Goal: Transaction & Acquisition: Purchase product/service

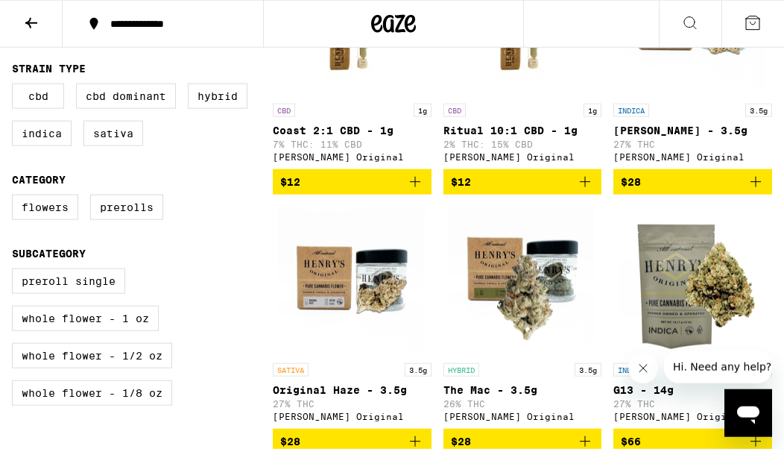
scroll to position [508, 0]
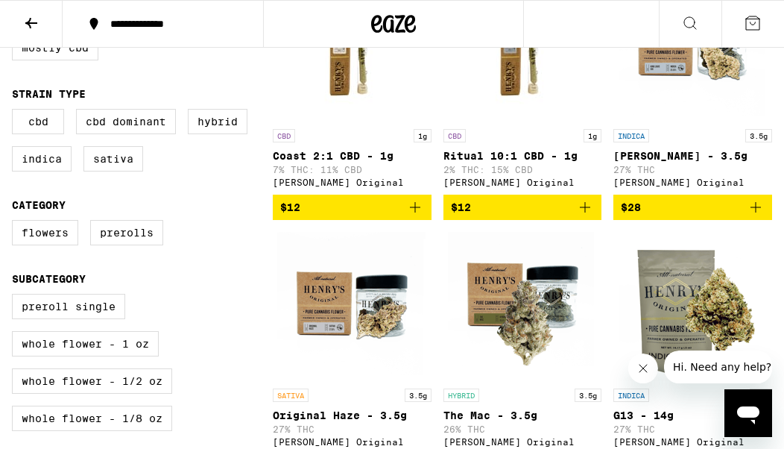
click at [37, 168] on label "Indica" at bounding box center [42, 158] width 60 height 25
click at [16, 112] on input "Indica" at bounding box center [15, 111] width 1 height 1
checkbox input "true"
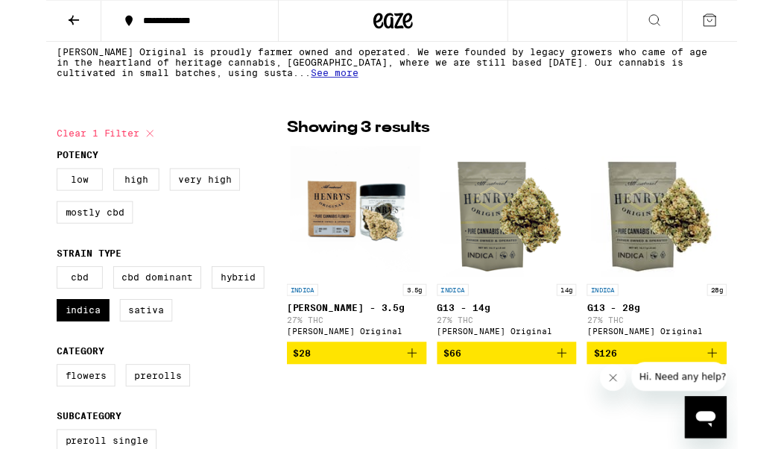
scroll to position [352, 0]
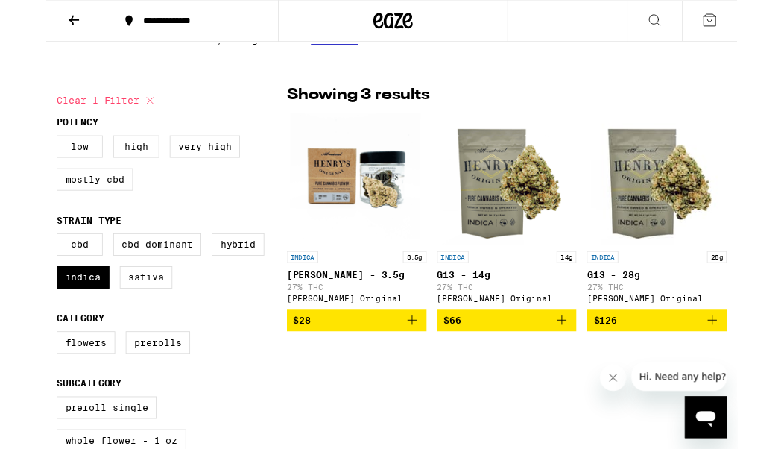
click at [318, 209] on img "Open page for King Louis XIII - 3.5g from Henry's Original" at bounding box center [351, 202] width 149 height 149
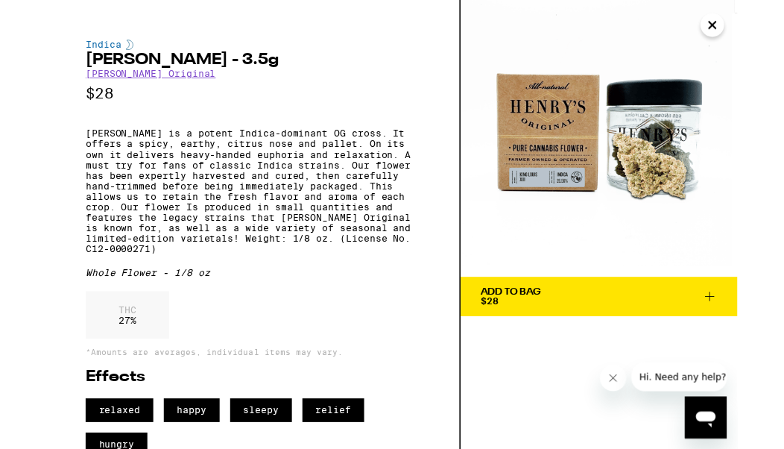
click at [768, 30] on button "Close" at bounding box center [755, 28] width 27 height 27
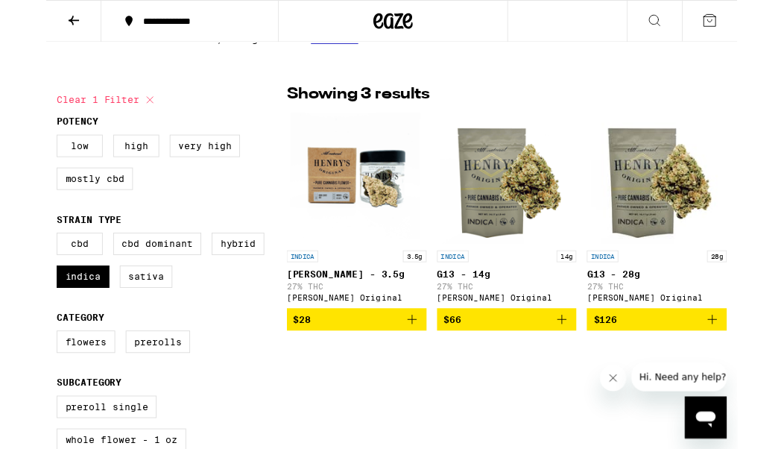
click at [505, 215] on img "Open page for G13 - 14g from Henry's Original" at bounding box center [522, 201] width 149 height 149
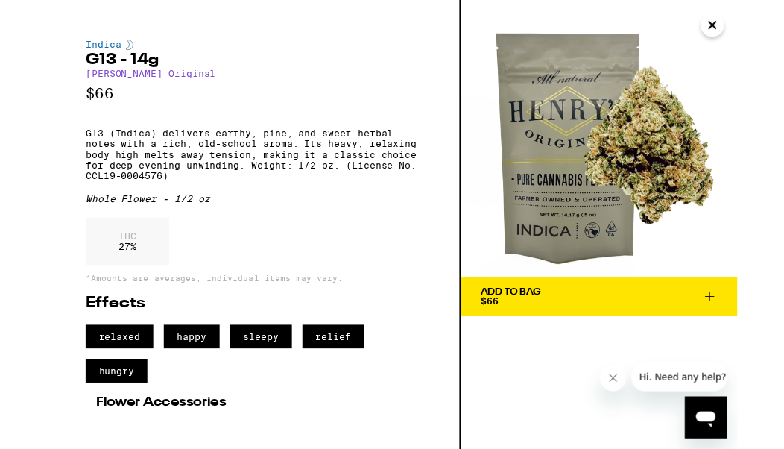
click at [757, 30] on icon "Close" at bounding box center [755, 28] width 7 height 7
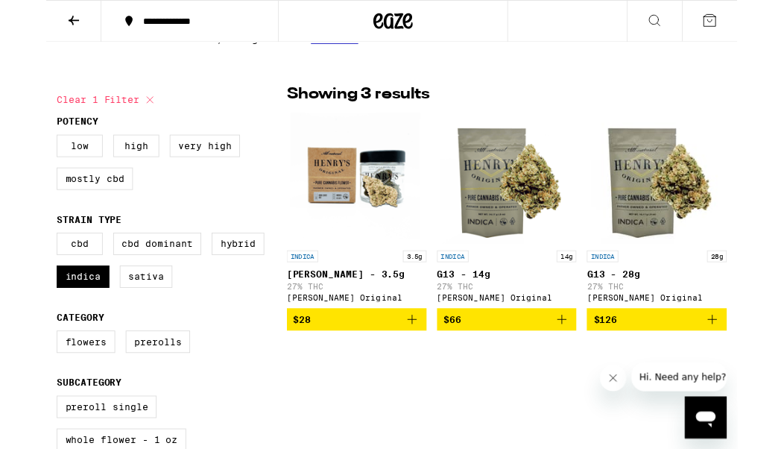
click at [29, 20] on icon at bounding box center [31, 23] width 12 height 10
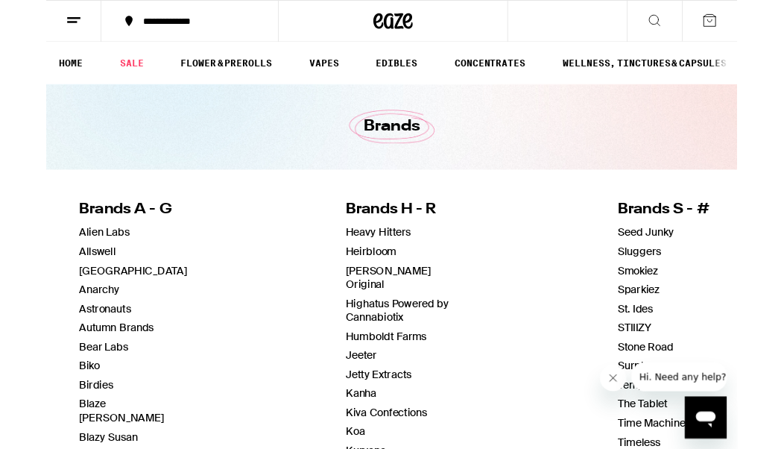
click at [28, 69] on link "HOME" at bounding box center [28, 72] width 42 height 18
